Goal: Task Accomplishment & Management: Complete application form

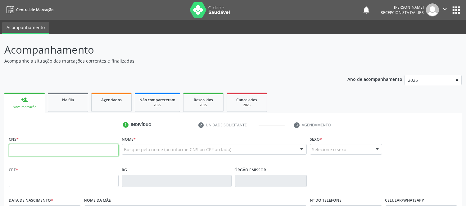
click at [74, 144] on input "text" at bounding box center [64, 150] width 110 height 12
type input "701 0008 3671 6097"
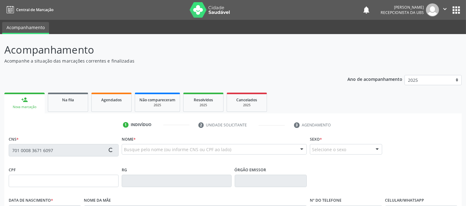
type input "044.492.085-44"
type input "[DATE]"
type input "Sinesia [PERSON_NAME]"
type input "[PHONE_NUMBER]"
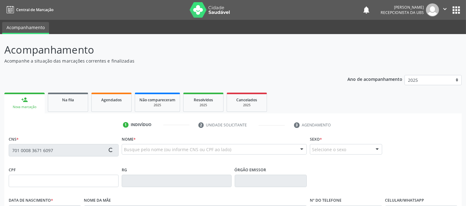
type input "339.133.405-30"
type input "S/N"
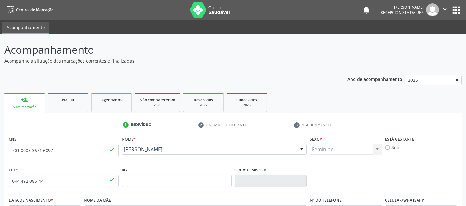
scroll to position [129, 0]
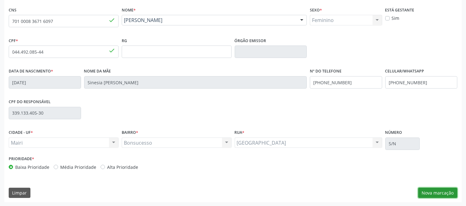
click at [424, 190] on button "Nova marcação" at bounding box center [437, 193] width 39 height 11
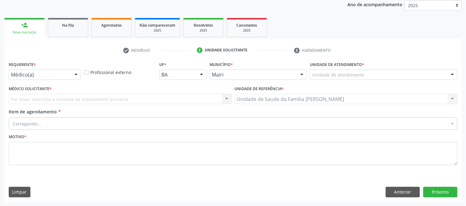
scroll to position [75, 0]
click at [455, 73] on div at bounding box center [452, 75] width 9 height 11
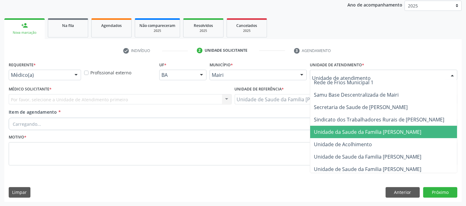
scroll to position [459, 0]
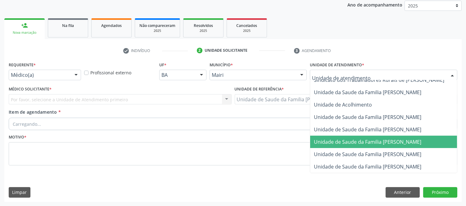
click at [396, 139] on span "Unidade de Saude da Familia [PERSON_NAME]" at bounding box center [367, 142] width 107 height 7
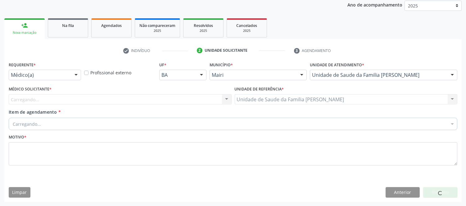
click at [187, 100] on div "Carregando..." at bounding box center [120, 99] width 223 height 11
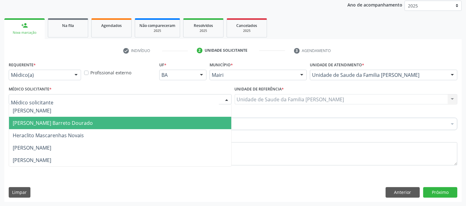
click at [58, 123] on span "[PERSON_NAME] Barreto Dourado" at bounding box center [53, 123] width 80 height 7
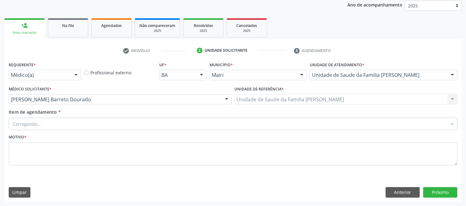
click at [75, 127] on div "Carregando..." at bounding box center [233, 124] width 449 height 12
type input "#"
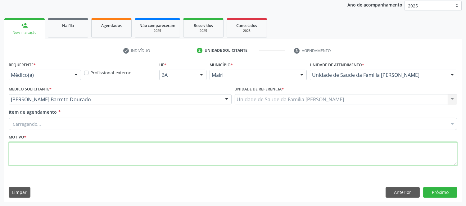
click at [90, 161] on textarea at bounding box center [233, 155] width 449 height 24
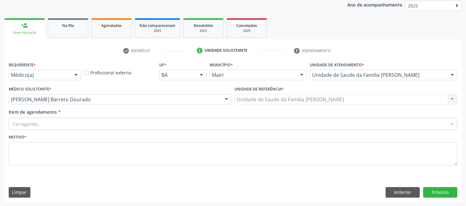
click at [111, 118] on div "Carregando... Selecionar todos Nenhum resultado encontrado para: " " Não há nen…" at bounding box center [233, 123] width 449 height 11
click at [100, 129] on input "Item de agendamento *" at bounding box center [230, 124] width 434 height 12
type input "#"
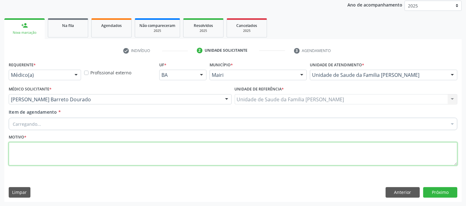
drag, startPoint x: 52, startPoint y: 148, endPoint x: 24, endPoint y: 163, distance: 32.5
click at [51, 150] on textarea at bounding box center [233, 155] width 449 height 24
type textarea "AVALIAÇAO"
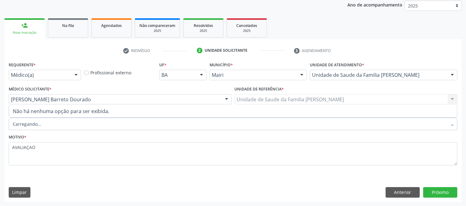
click at [52, 124] on div at bounding box center [233, 124] width 449 height 12
click at [50, 125] on input "Item de agendamento *" at bounding box center [230, 124] width 434 height 12
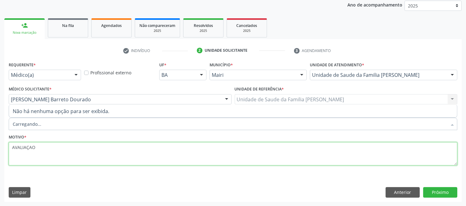
click at [48, 146] on textarea "AVALIAÇAO" at bounding box center [233, 155] width 449 height 24
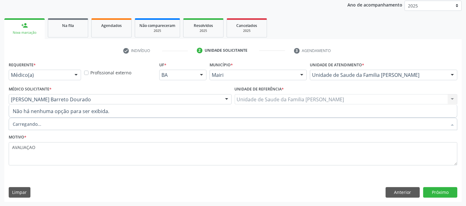
click at [42, 124] on div at bounding box center [233, 124] width 449 height 12
click at [74, 122] on div "Buscar por procedimentos" at bounding box center [233, 124] width 449 height 12
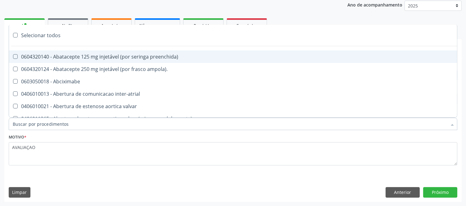
type input "#"
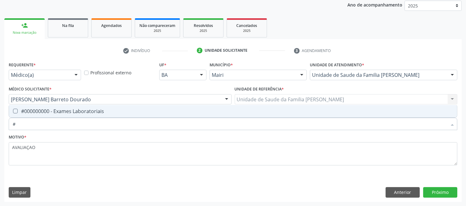
click at [131, 106] on span "#000000000 - Exames Laboratoriais" at bounding box center [233, 111] width 448 height 12
checkbox Laboratoriais "true"
click at [443, 192] on button "Próximo" at bounding box center [440, 193] width 34 height 11
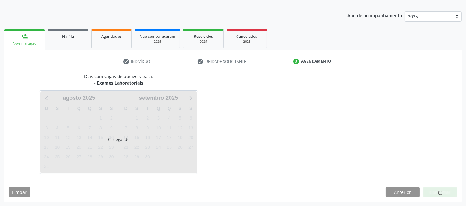
scroll to position [63, 0]
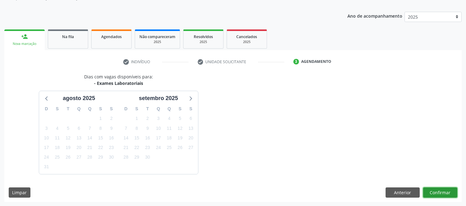
click at [440, 193] on div "Dias com vagas disponíveis para: - Exames Laboratoriais [DATE] D S T Q Q S S 27…" at bounding box center [232, 138] width 457 height 129
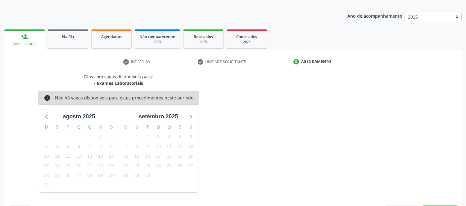
scroll to position [82, 0]
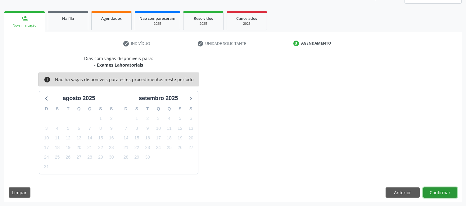
click at [442, 193] on button "Confirmar" at bounding box center [440, 193] width 34 height 11
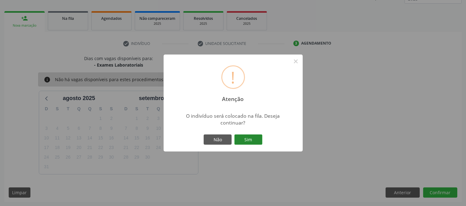
click at [259, 142] on button "Sim" at bounding box center [248, 140] width 28 height 11
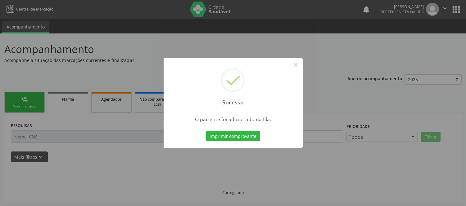
scroll to position [0, 0]
click at [254, 139] on button "Imprimir comprovante" at bounding box center [233, 136] width 54 height 11
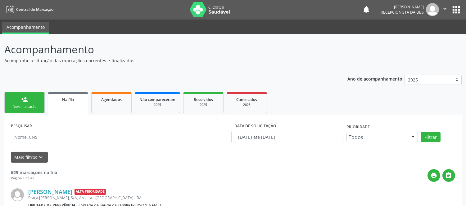
click at [39, 100] on link "person_add Nova marcação" at bounding box center [24, 103] width 40 height 21
click at [29, 101] on link "person_add Nova marcação" at bounding box center [24, 103] width 40 height 21
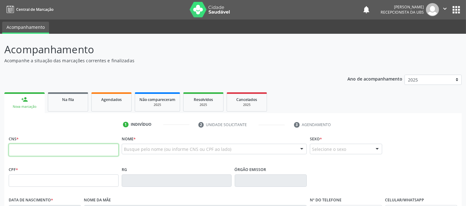
click at [60, 150] on input "text" at bounding box center [64, 150] width 110 height 12
type input "707 3070 2383 8170"
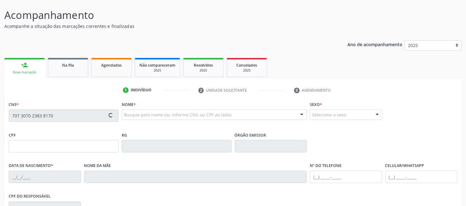
type input "099.121.705-55"
type input "[DATE]"
type input "[PERSON_NAME]"
type input "[PHONE_NUMBER]"
type input "522.218.225-87"
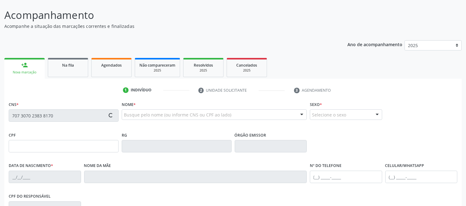
type input "S/N"
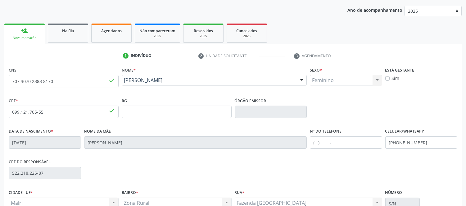
scroll to position [129, 0]
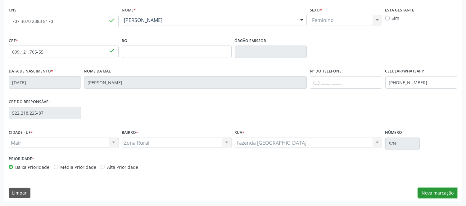
click at [423, 193] on button "Nova marcação" at bounding box center [437, 193] width 39 height 11
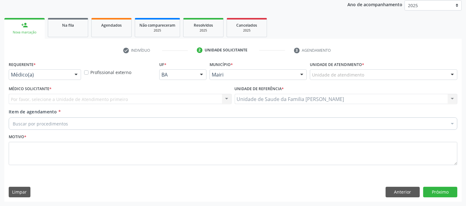
scroll to position [75, 0]
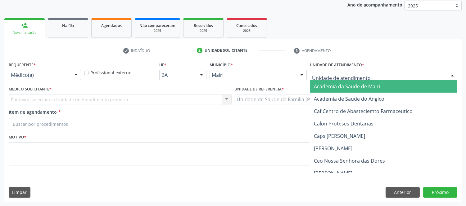
click at [454, 72] on div at bounding box center [452, 75] width 9 height 11
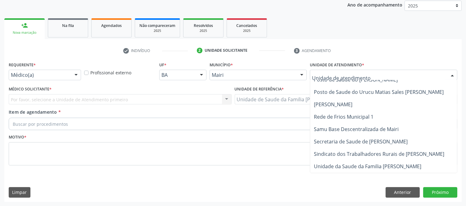
scroll to position [459, 0]
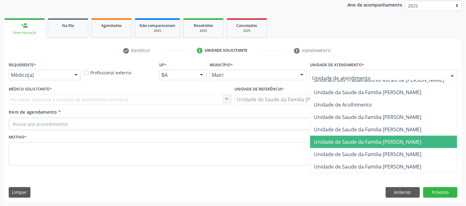
click at [397, 139] on span "Unidade de Saude da Familia [PERSON_NAME]" at bounding box center [367, 142] width 107 height 7
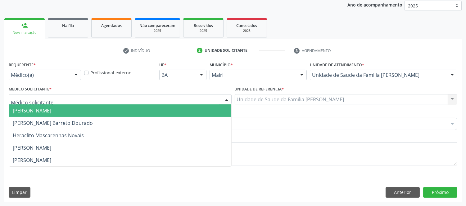
click at [107, 98] on div at bounding box center [120, 99] width 223 height 11
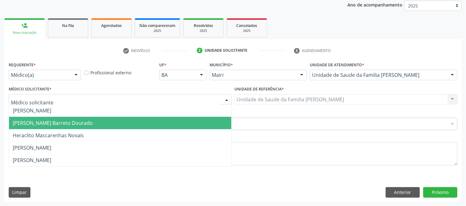
click at [67, 125] on span "[PERSON_NAME] Barreto Dourado" at bounding box center [53, 123] width 80 height 7
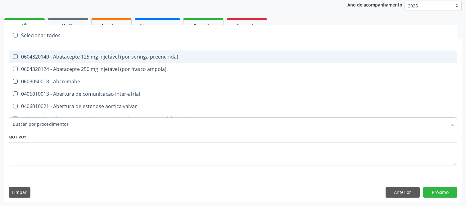
click at [61, 123] on input "Item de agendamento *" at bounding box center [230, 124] width 434 height 12
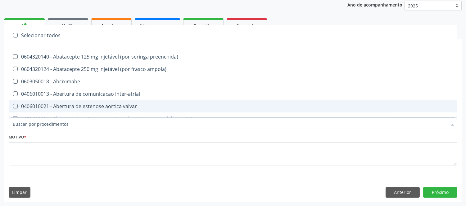
type input "#"
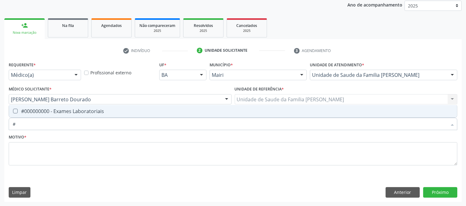
click at [44, 115] on span "#000000000 - Exames Laboratoriais" at bounding box center [233, 111] width 448 height 12
checkbox Laboratoriais "true"
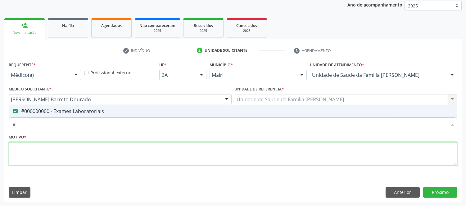
click at [39, 165] on textarea at bounding box center [233, 155] width 449 height 24
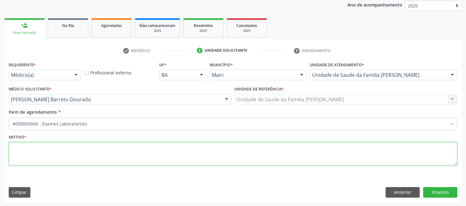
click at [41, 156] on textarea at bounding box center [233, 155] width 449 height 24
type textarea "AVALIAÇAO"
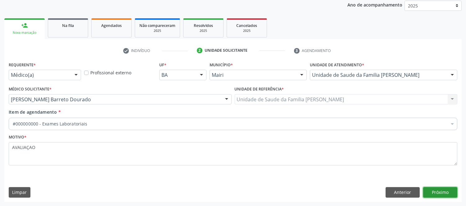
click at [434, 188] on button "Próximo" at bounding box center [440, 193] width 34 height 11
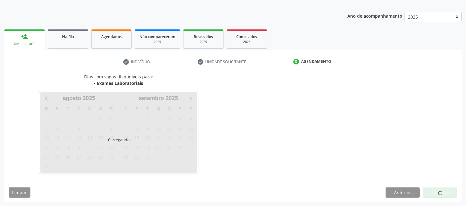
scroll to position [75, 0]
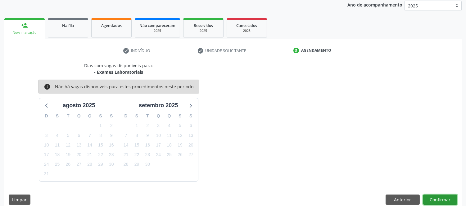
click at [440, 196] on button "Confirmar" at bounding box center [440, 200] width 34 height 11
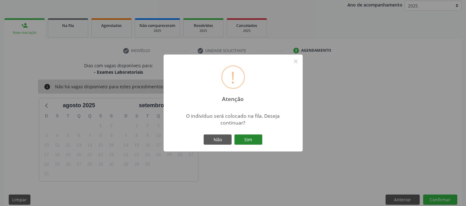
click at [251, 137] on button "Sim" at bounding box center [248, 140] width 28 height 11
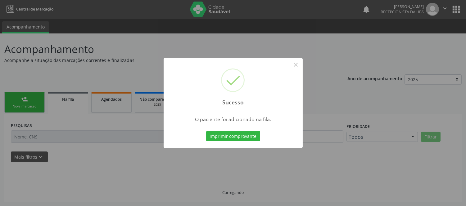
scroll to position [0, 0]
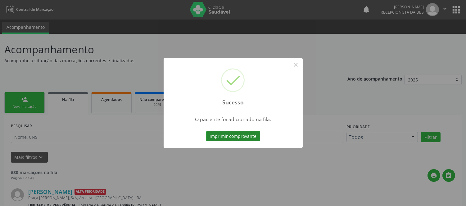
click at [232, 138] on button "Imprimir comprovante" at bounding box center [233, 136] width 54 height 11
